Goal: Transaction & Acquisition: Purchase product/service

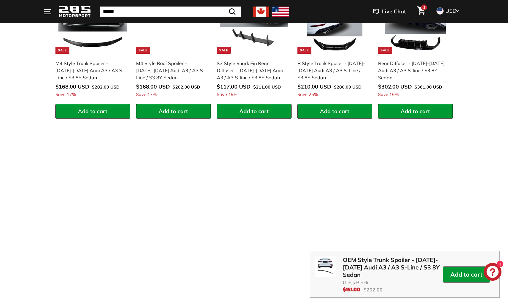
scroll to position [917, 0]
